Goal: Task Accomplishment & Management: Complete application form

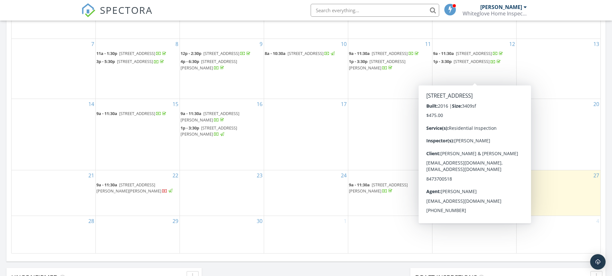
scroll to position [321, 0]
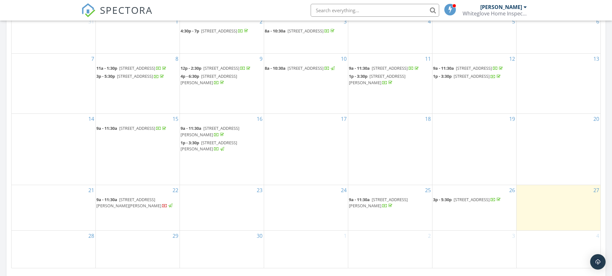
click at [124, 205] on span "[STREET_ADDRESS][PERSON_NAME][PERSON_NAME]" at bounding box center [128, 203] width 65 height 12
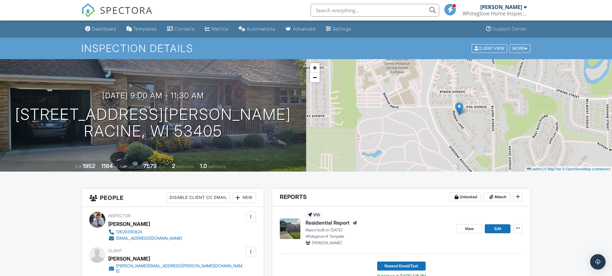
click at [108, 29] on div "Dashboard" at bounding box center [104, 28] width 24 height 5
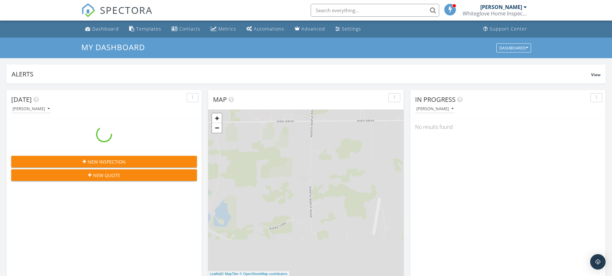
scroll to position [595, 622]
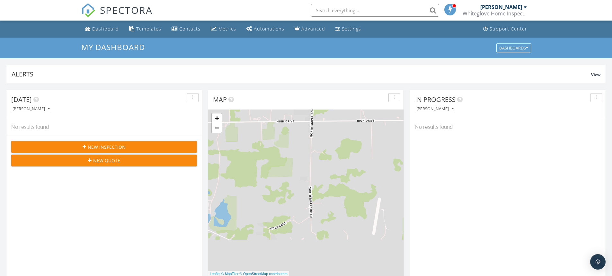
click at [128, 146] on div "New Inspection" at bounding box center [103, 147] width 175 height 7
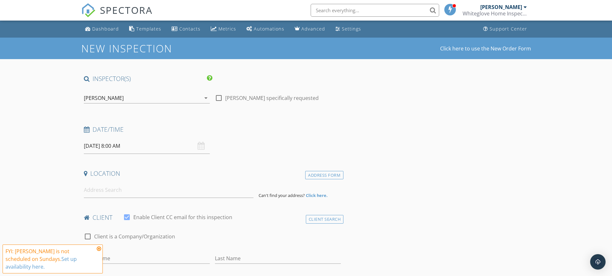
click at [106, 146] on input "09/28/2025 8:00 AM" at bounding box center [147, 146] width 126 height 16
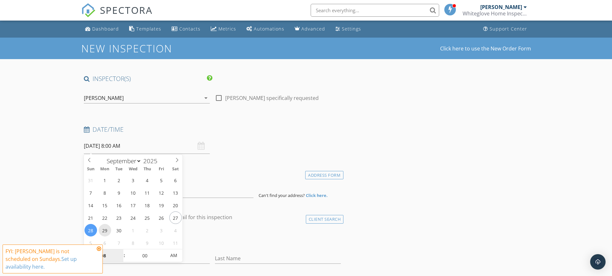
type input "[DATE] 8:00 AM"
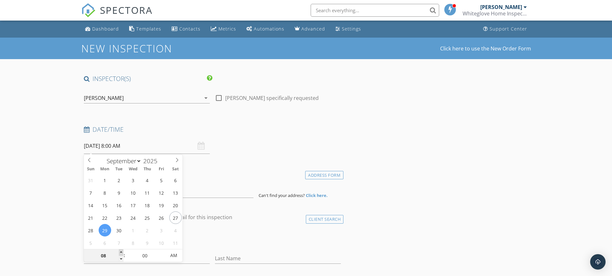
type input "09"
type input "09/29/2025 9:00 AM"
click at [122, 252] on span at bounding box center [121, 252] width 4 height 6
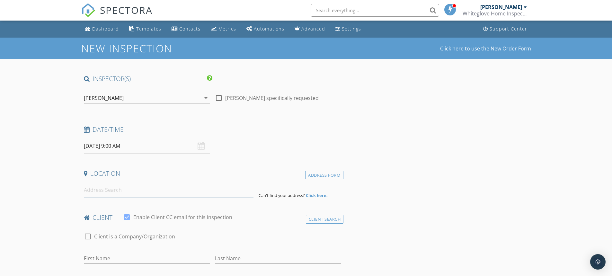
click at [93, 191] on input at bounding box center [169, 190] width 170 height 16
type input "3267 W Skamra Ave, Franklin, WI, USA"
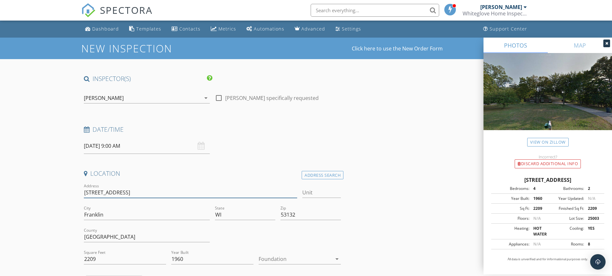
click at [134, 193] on input "3267 W Skamra Ave" at bounding box center [191, 192] width 214 height 11
type input "3267 W Skamra Avenue"
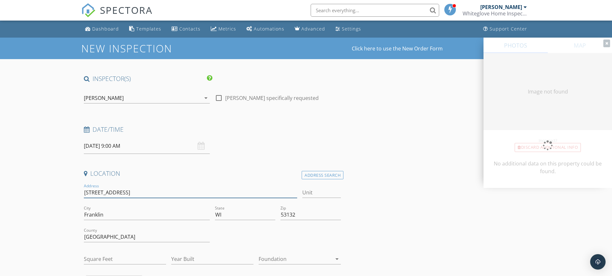
type input "2209"
type input "1960"
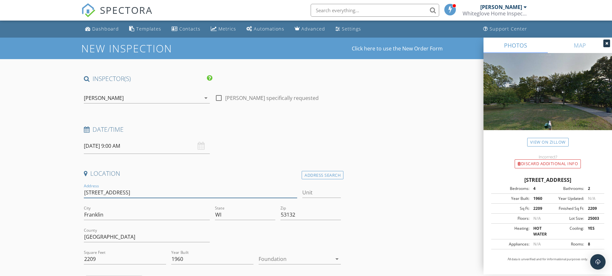
type input "3267 W Skamra Avenue"
click at [274, 262] on div at bounding box center [295, 259] width 73 height 10
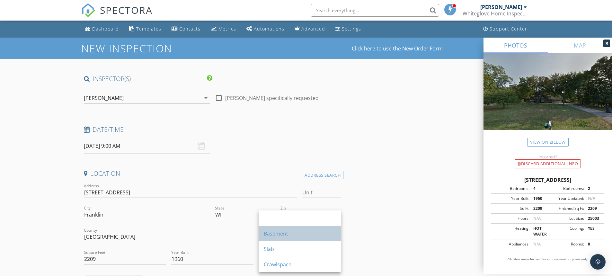
click at [271, 236] on div "Basement" at bounding box center [300, 234] width 72 height 8
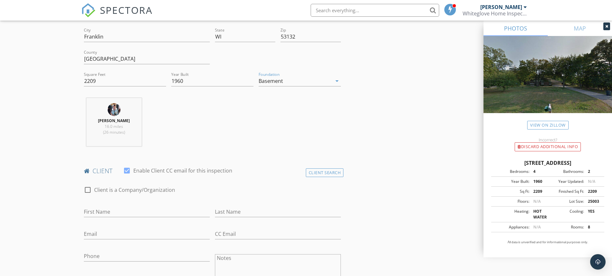
scroll to position [193, 0]
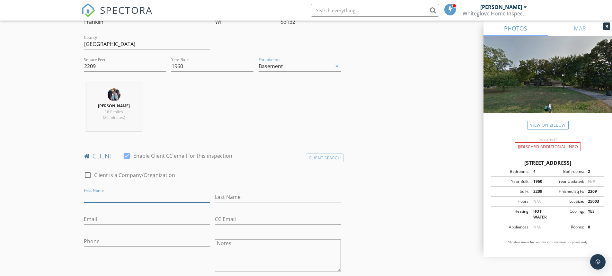
click at [113, 194] on input "First Name" at bounding box center [147, 197] width 126 height 11
click at [106, 197] on input "First Name" at bounding box center [147, 197] width 126 height 11
type input "[PERSON_NAME]"
type input "Chrstensen"
click at [92, 218] on input "Email" at bounding box center [147, 219] width 126 height 11
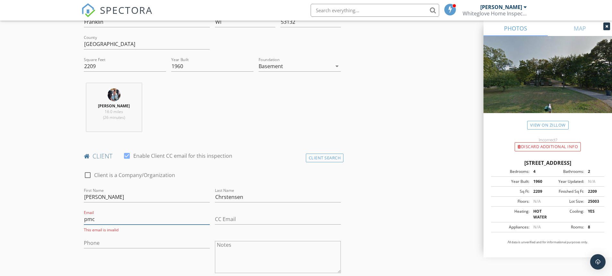
type input "[EMAIL_ADDRESS][DOMAIN_NAME]"
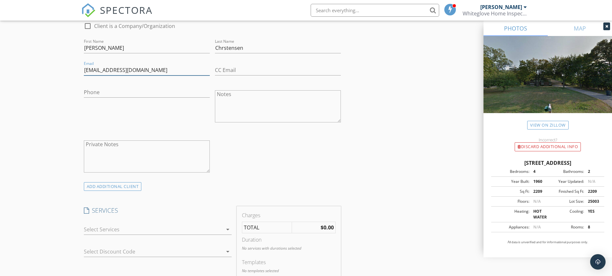
scroll to position [353, 0]
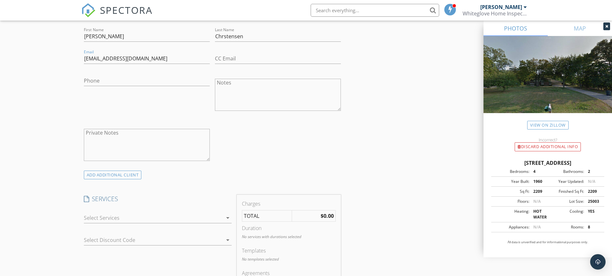
click at [121, 216] on div at bounding box center [153, 218] width 139 height 10
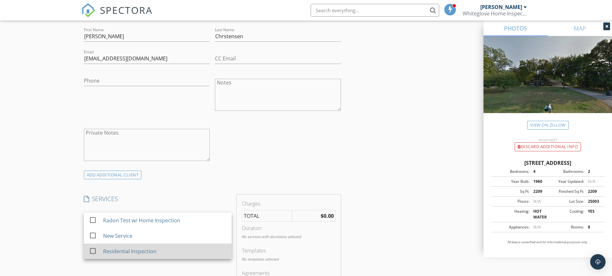
click at [117, 250] on div "Residential Inspection" at bounding box center [129, 251] width 53 height 8
checkbox input "false"
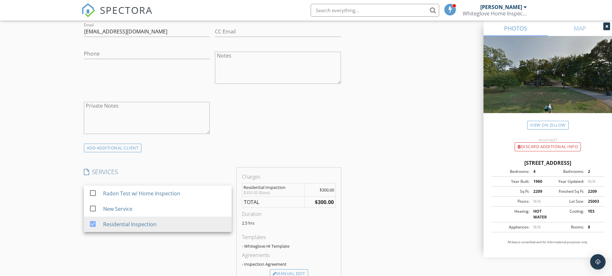
scroll to position [418, 0]
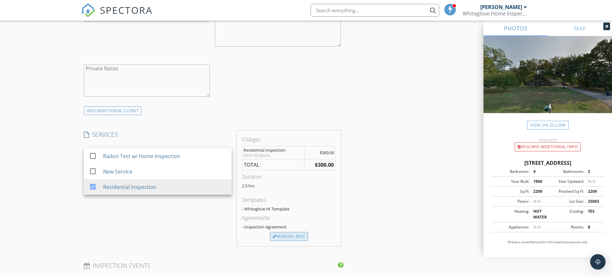
click at [281, 238] on div "Manual Edit" at bounding box center [289, 236] width 38 height 9
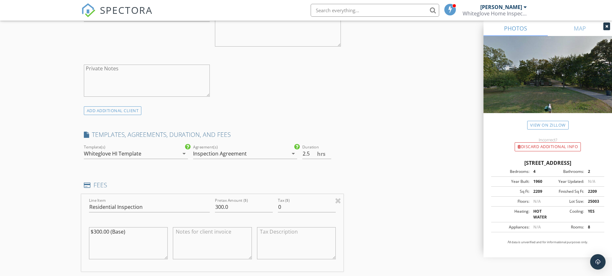
click at [208, 154] on div "Inspection Agreement" at bounding box center [220, 154] width 54 height 6
click at [204, 162] on div at bounding box center [202, 159] width 11 height 11
drag, startPoint x: 233, startPoint y: 201, endPoint x: 186, endPoint y: 215, distance: 49.0
click at [186, 215] on div "Line Item Residential Inspection Pretax Amount ($) 300.0 Tax ($) 0 $300.00 (Bas…" at bounding box center [212, 232] width 262 height 77
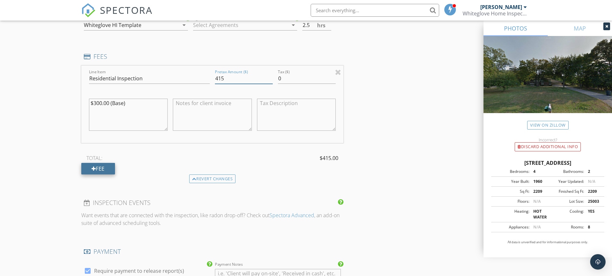
type input "415"
click at [100, 165] on div "Fee" at bounding box center [98, 169] width 34 height 12
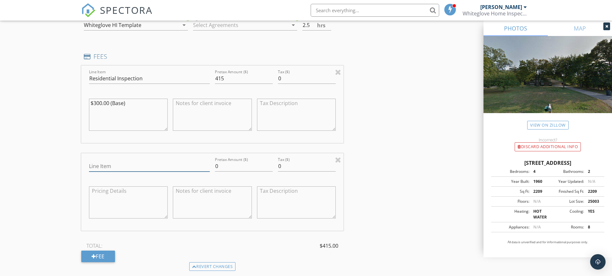
click at [104, 168] on input "Line Item" at bounding box center [149, 166] width 121 height 11
click at [108, 172] on div "Line Item" at bounding box center [149, 169] width 121 height 17
click at [111, 165] on input "Line Item" at bounding box center [149, 166] width 121 height 11
type input "Loyal Customer Discount"
drag, startPoint x: 206, startPoint y: 169, endPoint x: 199, endPoint y: 170, distance: 7.8
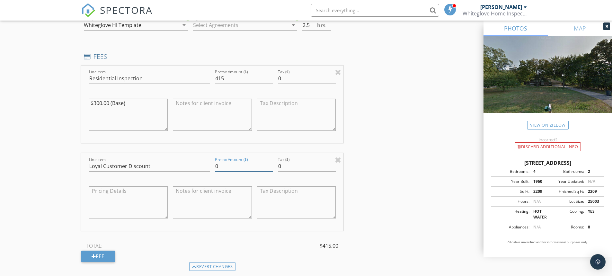
click at [199, 170] on div "Line Item Loyal Customer Discount Pretax Amount ($) 0 Tax ($) 0" at bounding box center [212, 191] width 262 height 77
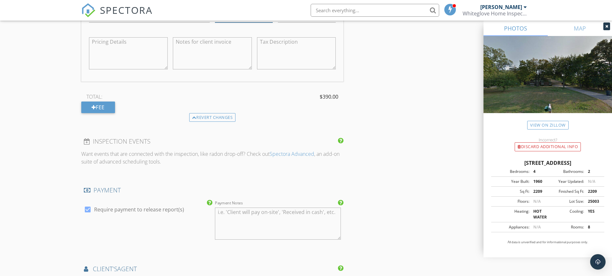
scroll to position [707, 0]
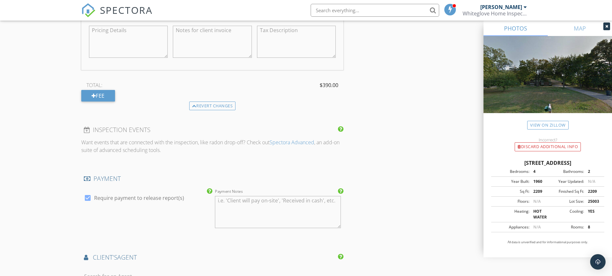
type input "-25"
click at [87, 199] on div at bounding box center [87, 197] width 11 height 11
checkbox input "false"
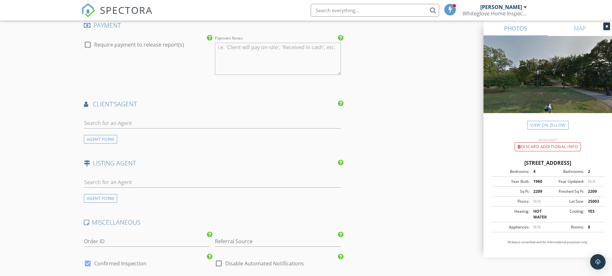
scroll to position [867, 0]
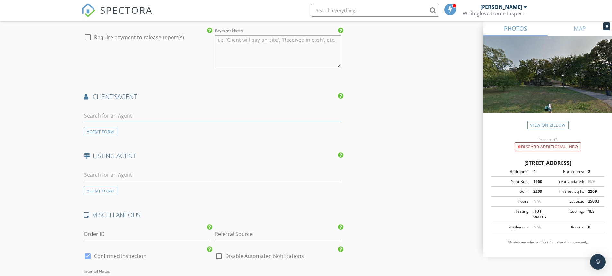
drag, startPoint x: 100, startPoint y: 120, endPoint x: 99, endPoint y: 117, distance: 3.3
click at [100, 119] on input "text" at bounding box center [212, 116] width 257 height 11
type input "Ami"
click at [113, 129] on div "Ami May" at bounding box center [112, 130] width 21 height 8
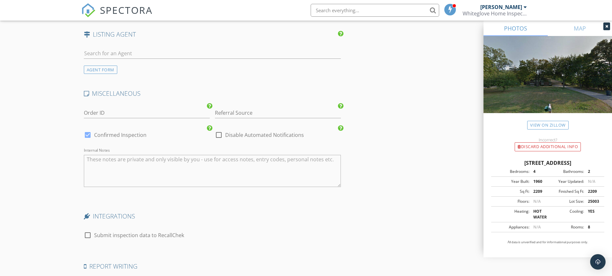
scroll to position [1156, 0]
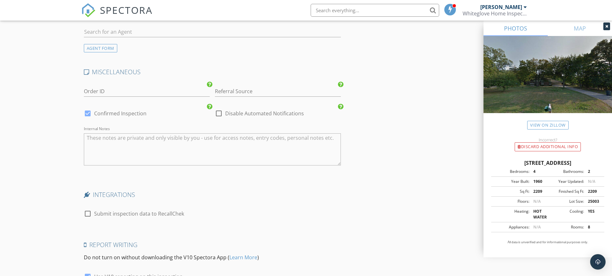
click at [86, 213] on div at bounding box center [87, 213] width 11 height 11
checkbox input "true"
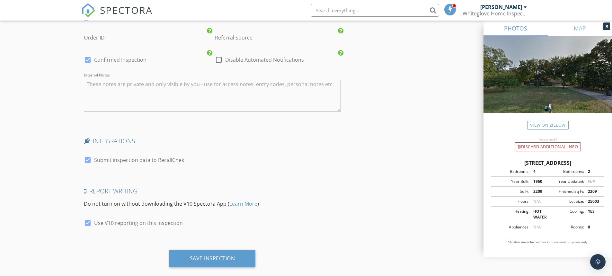
scroll to position [1222, 0]
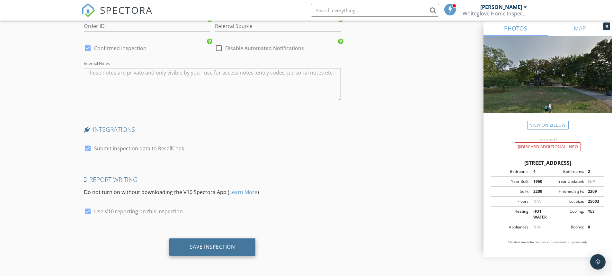
click at [195, 247] on div "Save Inspection" at bounding box center [212, 246] width 45 height 6
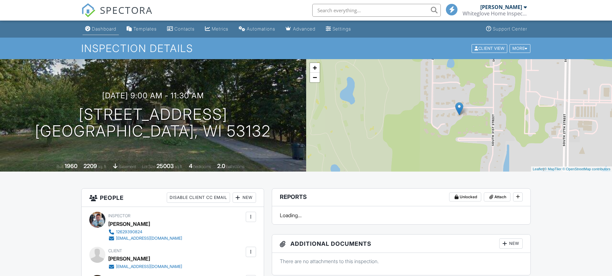
click at [101, 29] on div "Dashboard" at bounding box center [104, 28] width 24 height 5
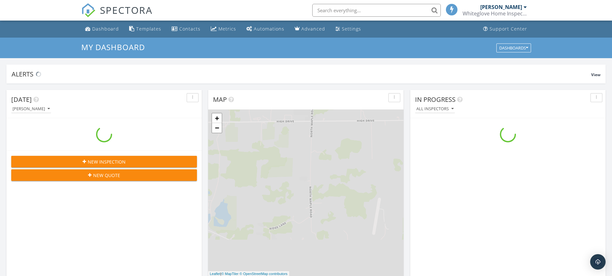
scroll to position [595, 622]
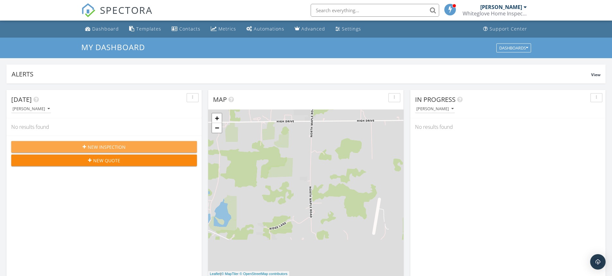
click at [112, 149] on span "New Inspection" at bounding box center [107, 147] width 38 height 7
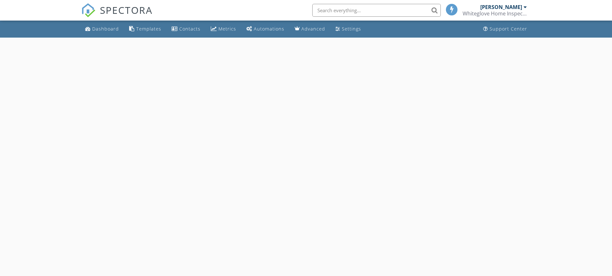
select select "8"
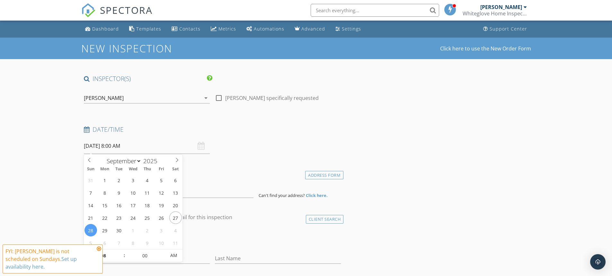
click at [106, 146] on input "[DATE] 8:00 AM" at bounding box center [147, 146] width 126 height 16
type input "[DATE] 8:00 AM"
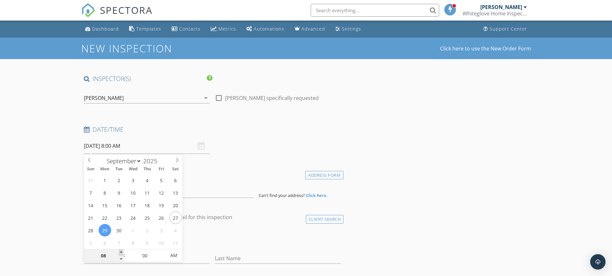
type input "09"
type input "09/29/2025 9:00 AM"
click at [119, 253] on span at bounding box center [121, 252] width 4 height 6
type input "10"
type input "09/29/2025 10:00 AM"
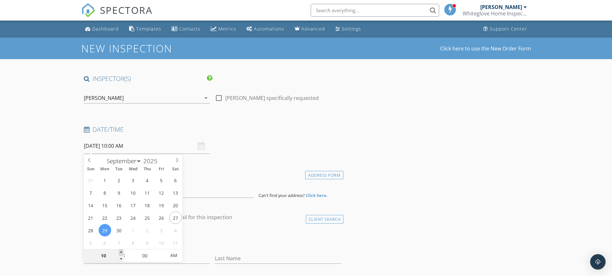
click at [119, 253] on span at bounding box center [121, 252] width 4 height 6
type input "11"
type input "09/29/2025 11:00 AM"
click at [119, 253] on span at bounding box center [121, 252] width 4 height 6
type input "12"
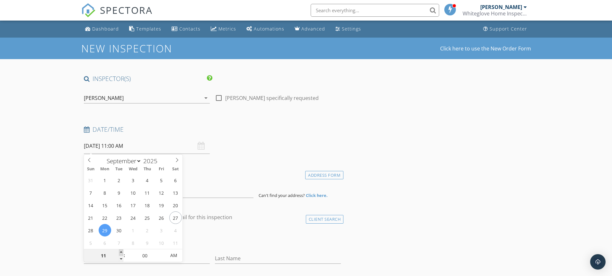
type input "09/29/2025 12:00 PM"
click at [119, 253] on span at bounding box center [121, 252] width 4 height 6
type input "01"
type input "09/29/2025 1:00 PM"
click at [119, 253] on span at bounding box center [121, 252] width 4 height 6
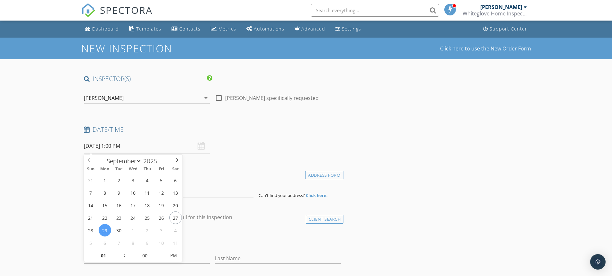
click at [247, 252] on div "Last Name" at bounding box center [278, 259] width 126 height 21
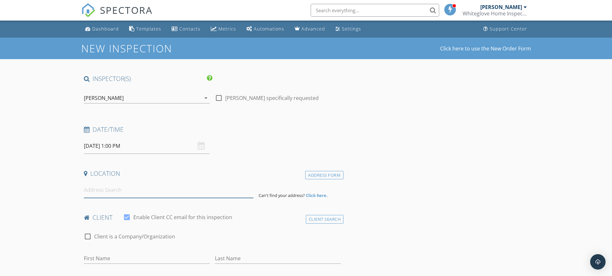
click at [119, 190] on input at bounding box center [169, 190] width 170 height 16
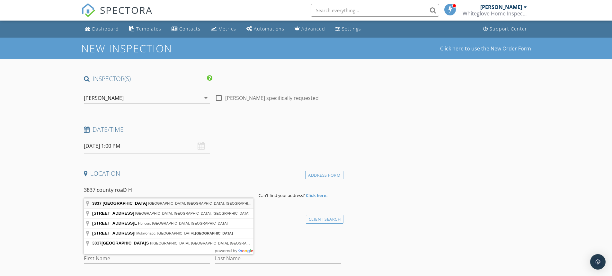
type input "3837 County Road H, Franksville, WI, USA"
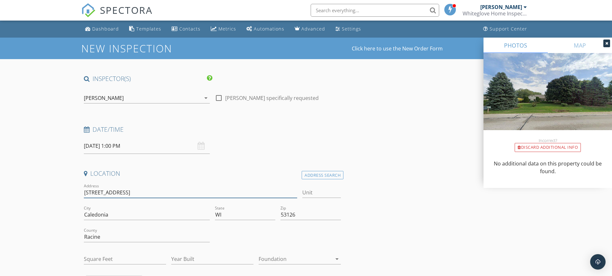
click at [103, 192] on input "3837 Co Hwy H" at bounding box center [191, 192] width 214 height 11
click at [119, 193] on input "3837 County Hwy H" at bounding box center [191, 192] width 214 height 11
type input "3837 County Highway H"
click at [539, 149] on div "Discard Additional info" at bounding box center [548, 147] width 66 height 9
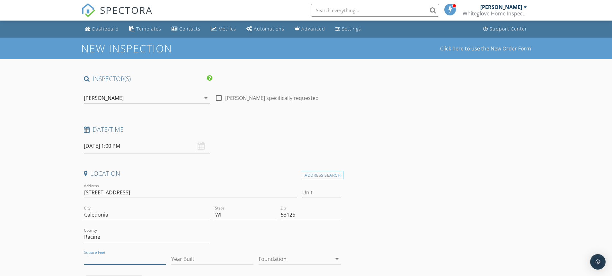
click at [107, 262] on input "Square Feet" at bounding box center [125, 259] width 82 height 11
type input "3275"
click at [200, 256] on input "Year Built" at bounding box center [212, 259] width 82 height 11
type input "1995"
click at [287, 262] on div at bounding box center [295, 259] width 73 height 10
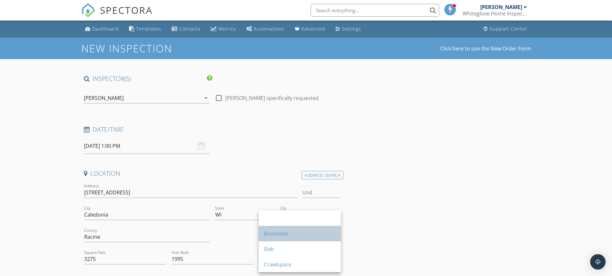
click at [275, 228] on div "Basement" at bounding box center [300, 233] width 72 height 15
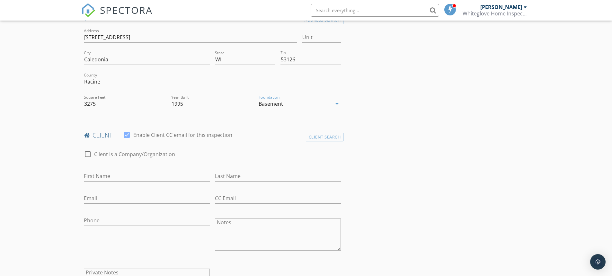
scroll to position [161, 0]
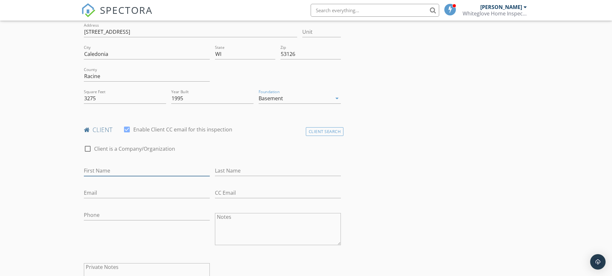
click at [102, 170] on input "First Name" at bounding box center [147, 170] width 126 height 11
type input "[PERSON_NAME]"
click at [231, 170] on input "Last Name" at bounding box center [278, 170] width 126 height 11
type input "Chris"
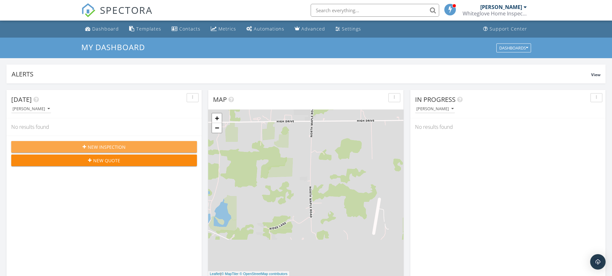
click at [113, 147] on span "New Inspection" at bounding box center [107, 147] width 38 height 7
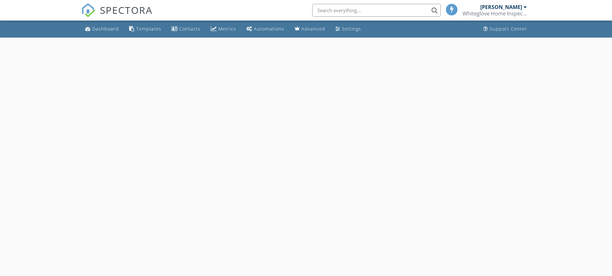
select select "8"
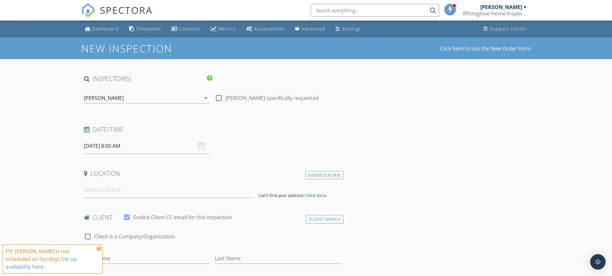
click at [105, 146] on input "[DATE] 8:00 AM" at bounding box center [147, 146] width 126 height 16
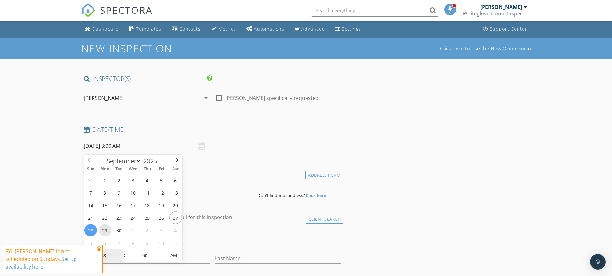
type input "[DATE] 8:00 AM"
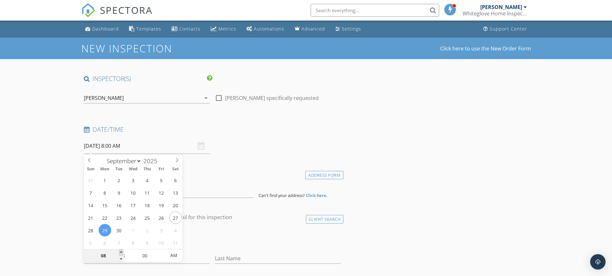
type input "09"
type input "[DATE] 9:00 AM"
click at [121, 254] on span at bounding box center [121, 252] width 4 height 6
type input "10"
type input "[DATE] 10:00 AM"
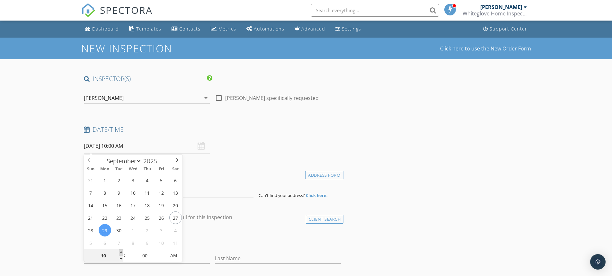
click at [121, 254] on span at bounding box center [121, 252] width 4 height 6
type input "11"
type input "[DATE] 11:00 AM"
click at [121, 254] on span at bounding box center [121, 252] width 4 height 6
type input "12"
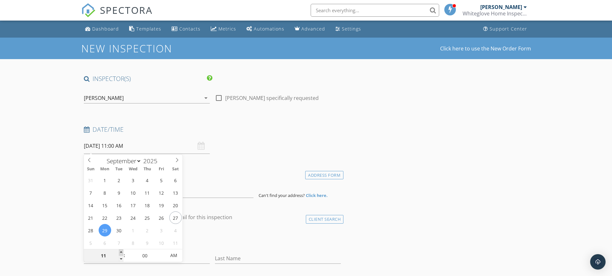
type input "[DATE] 12:00 PM"
click at [121, 254] on span at bounding box center [121, 252] width 4 height 6
type input "01"
type input "[DATE] 1:00 PM"
click at [121, 254] on span at bounding box center [121, 252] width 4 height 6
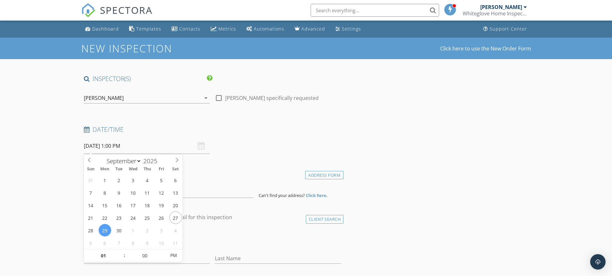
drag, startPoint x: 27, startPoint y: 203, endPoint x: 70, endPoint y: 195, distance: 44.1
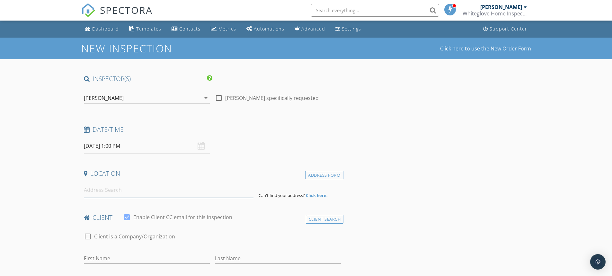
click at [115, 190] on input at bounding box center [169, 190] width 170 height 16
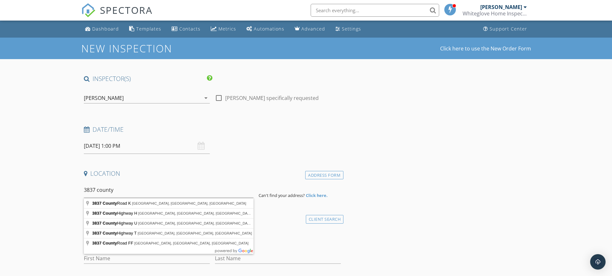
type input "3837 County Highway H, Franksville, WI, USA"
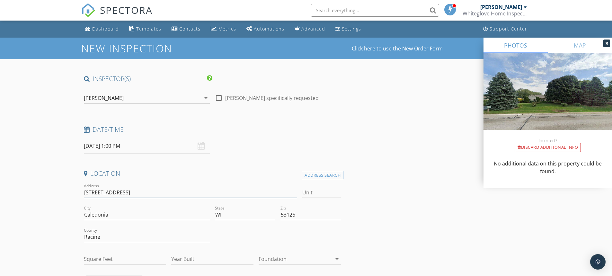
click at [102, 193] on input "3837 Co Hwy H" at bounding box center [191, 192] width 214 height 11
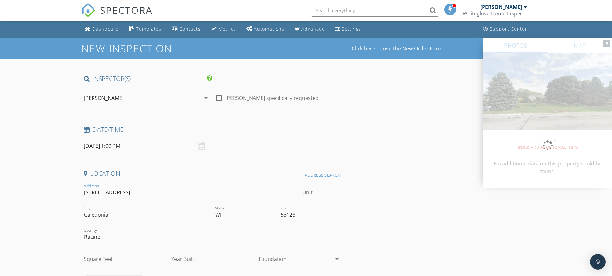
click at [119, 193] on input "3837 County Hwy H" at bounding box center [191, 192] width 214 height 11
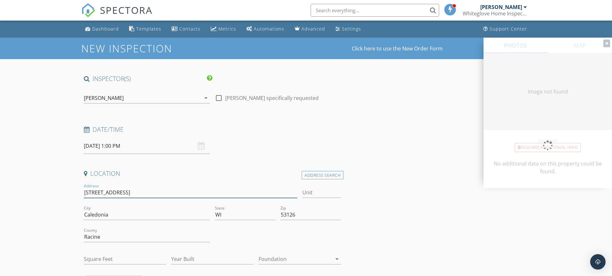
type input "[STREET_ADDRESS]"
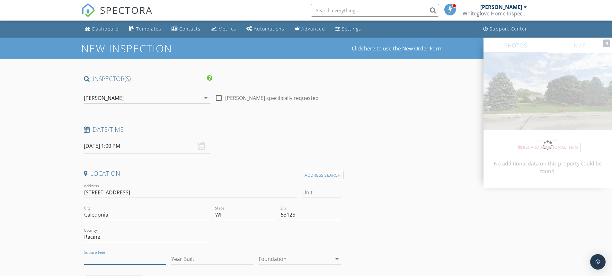
click at [119, 258] on input "Square Feet" at bounding box center [125, 259] width 82 height 11
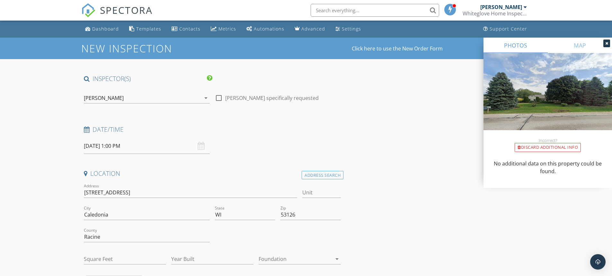
click at [576, 152] on div "No additional data on this property could be found." at bounding box center [547, 170] width 128 height 36
click at [538, 149] on div "Discard Additional info" at bounding box center [548, 147] width 66 height 9
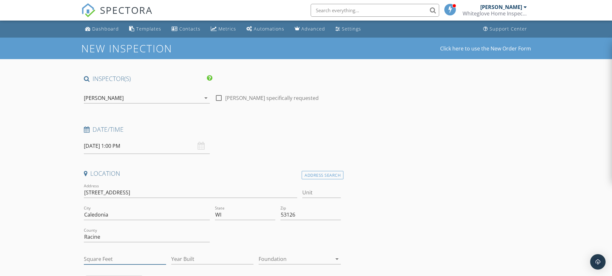
click at [109, 258] on input "Square Feet" at bounding box center [125, 259] width 82 height 11
type input "3275"
click at [188, 261] on input "Year Built" at bounding box center [212, 259] width 82 height 11
type input "1995"
click at [266, 263] on div at bounding box center [295, 259] width 73 height 10
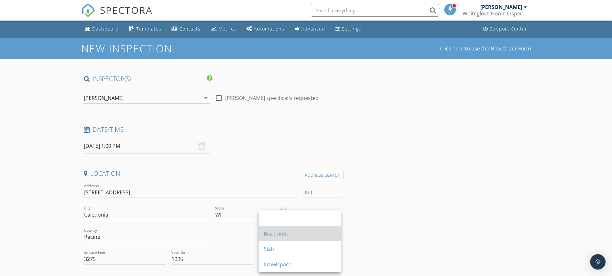
click at [273, 234] on div "Basement" at bounding box center [300, 234] width 72 height 8
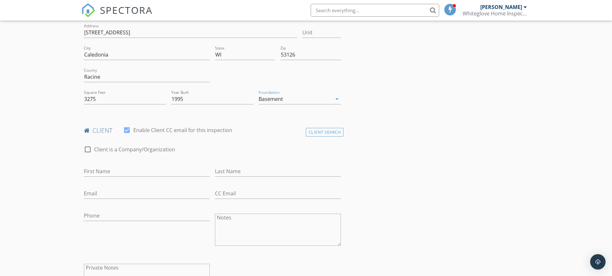
scroll to position [161, 0]
click at [110, 172] on input "First Name" at bounding box center [147, 170] width 126 height 11
type input "Patti"
click at [234, 167] on input "Last Name" at bounding box center [278, 170] width 126 height 11
type input "Christensen"
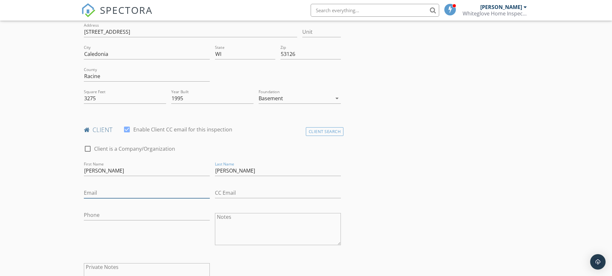
click at [132, 192] on input "Email" at bounding box center [147, 193] width 126 height 11
type input "pmc0403@myyahoo.com"
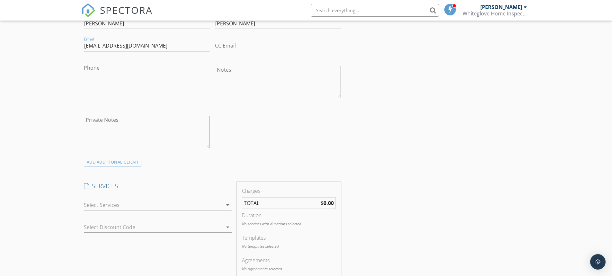
scroll to position [321, 0]
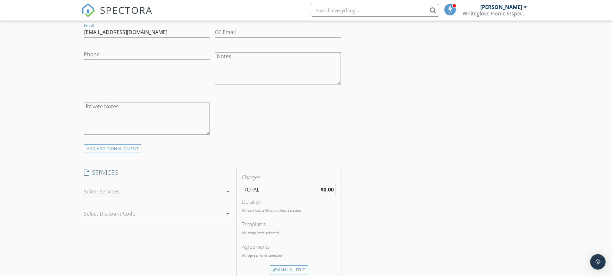
click at [123, 191] on div at bounding box center [153, 191] width 139 height 10
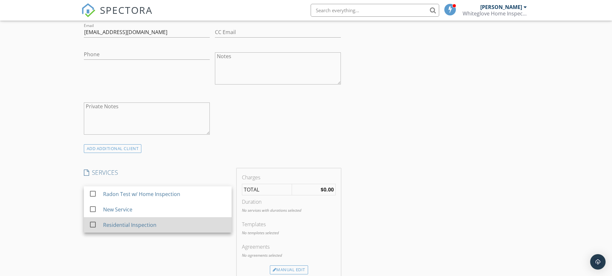
click at [117, 228] on div "Residential Inspection" at bounding box center [129, 225] width 53 height 8
checkbox input "false"
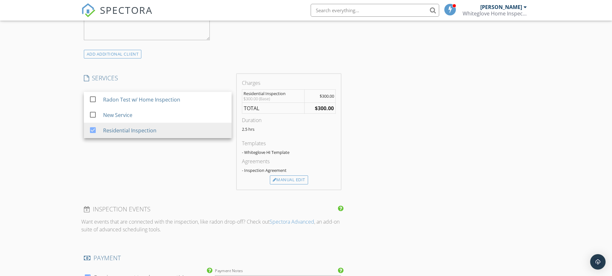
scroll to position [418, 0]
click at [285, 179] on div "Manual Edit" at bounding box center [289, 177] width 38 height 9
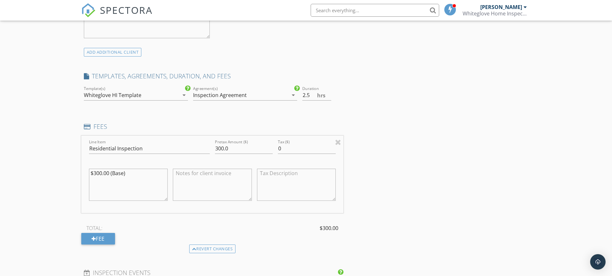
click at [212, 96] on div "Inspection Agreement" at bounding box center [220, 95] width 54 height 6
click at [204, 105] on div at bounding box center [206, 106] width 16 height 4
drag, startPoint x: 236, startPoint y: 149, endPoint x: 163, endPoint y: 153, distance: 73.0
click at [169, 152] on div "Line Item Residential Inspection Pretax Amount ($) 300.0 Tax ($) 0 $300.00 (Bas…" at bounding box center [212, 174] width 262 height 77
type input "460"
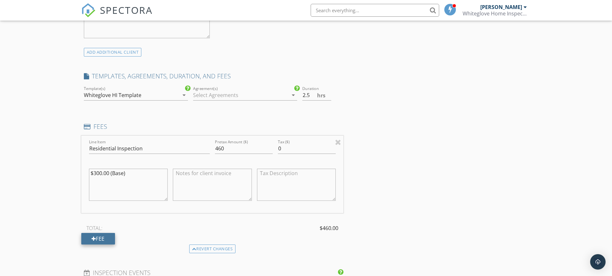
click at [102, 242] on div "Fee" at bounding box center [98, 239] width 34 height 12
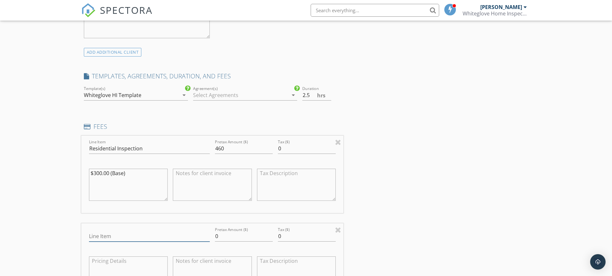
click at [105, 239] on input "Line Item" at bounding box center [149, 236] width 121 height 11
type input "Loyal Customer Discount"
drag, startPoint x: 224, startPoint y: 238, endPoint x: 196, endPoint y: 241, distance: 28.4
click at [202, 239] on div "Line Item Loyal Customer Discount Pretax Amount ($) 0 Tax ($) 0" at bounding box center [212, 261] width 262 height 77
type input "-25"
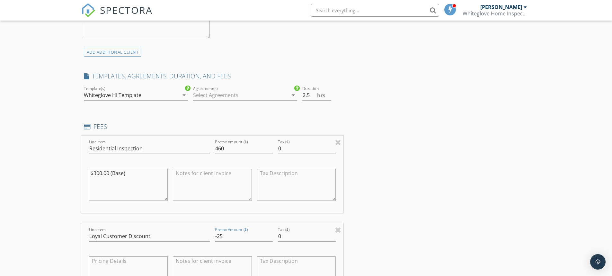
click at [407, 210] on div "INSPECTOR(S) check_box James Bouffiou PRIMARY James Bouffiou arrow_drop_down ch…" at bounding box center [306, 258] width 450 height 1203
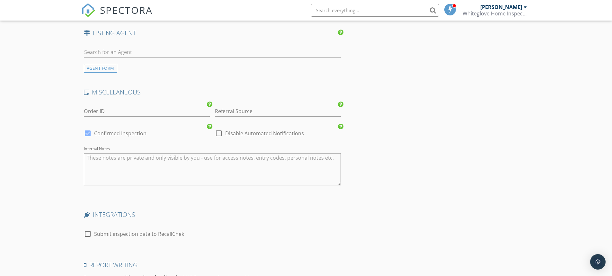
scroll to position [996, 0]
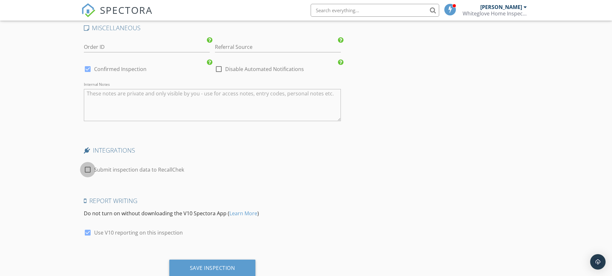
click at [85, 168] on div at bounding box center [87, 169] width 11 height 11
checkbox input "true"
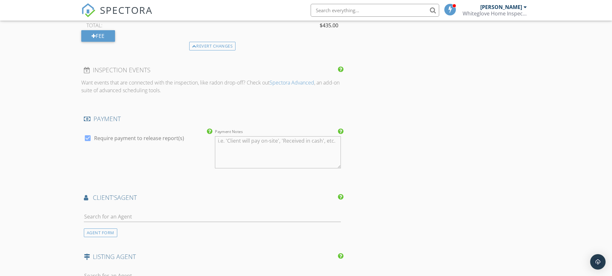
scroll to position [707, 0]
click at [88, 139] on div at bounding box center [87, 139] width 11 height 11
checkbox input "false"
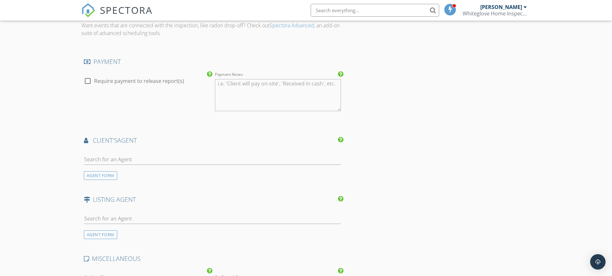
scroll to position [1017, 0]
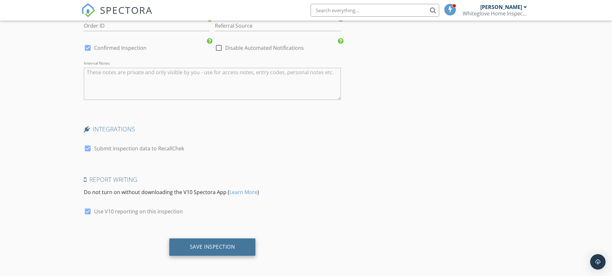
click at [210, 246] on div "Save Inspection" at bounding box center [212, 246] width 45 height 6
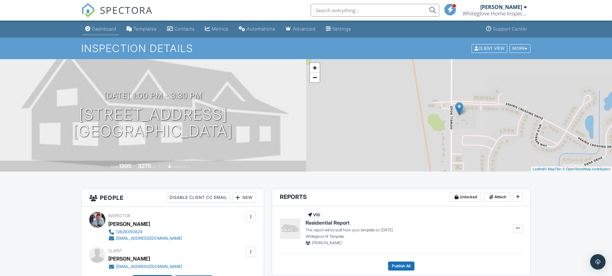
click at [106, 27] on div "Dashboard" at bounding box center [104, 28] width 24 height 5
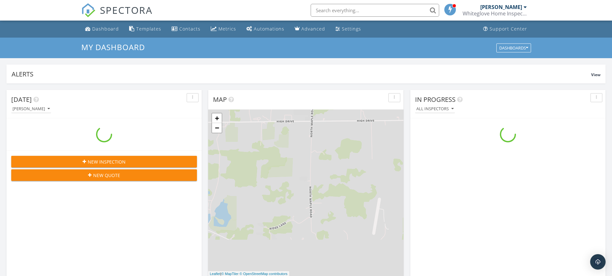
scroll to position [595, 622]
